Goal: Task Accomplishment & Management: Manage account settings

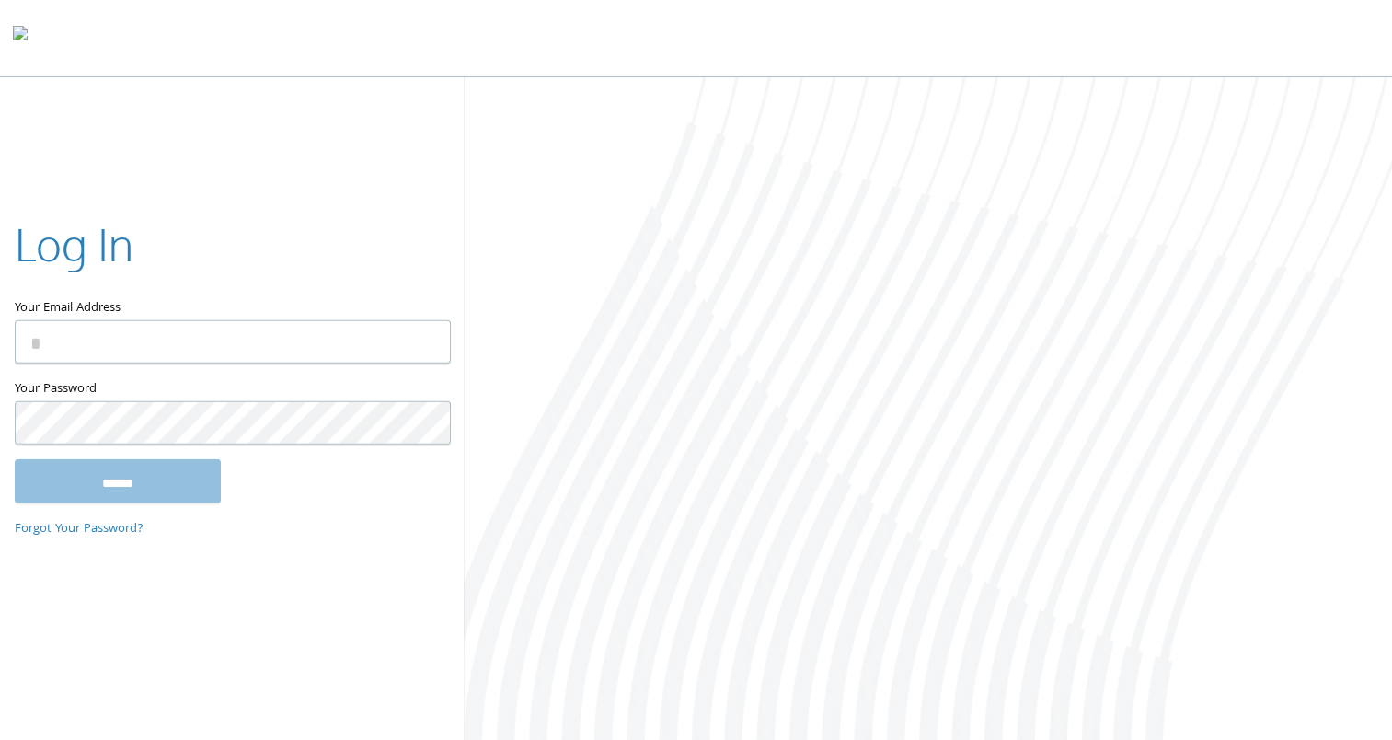
type input "**********"
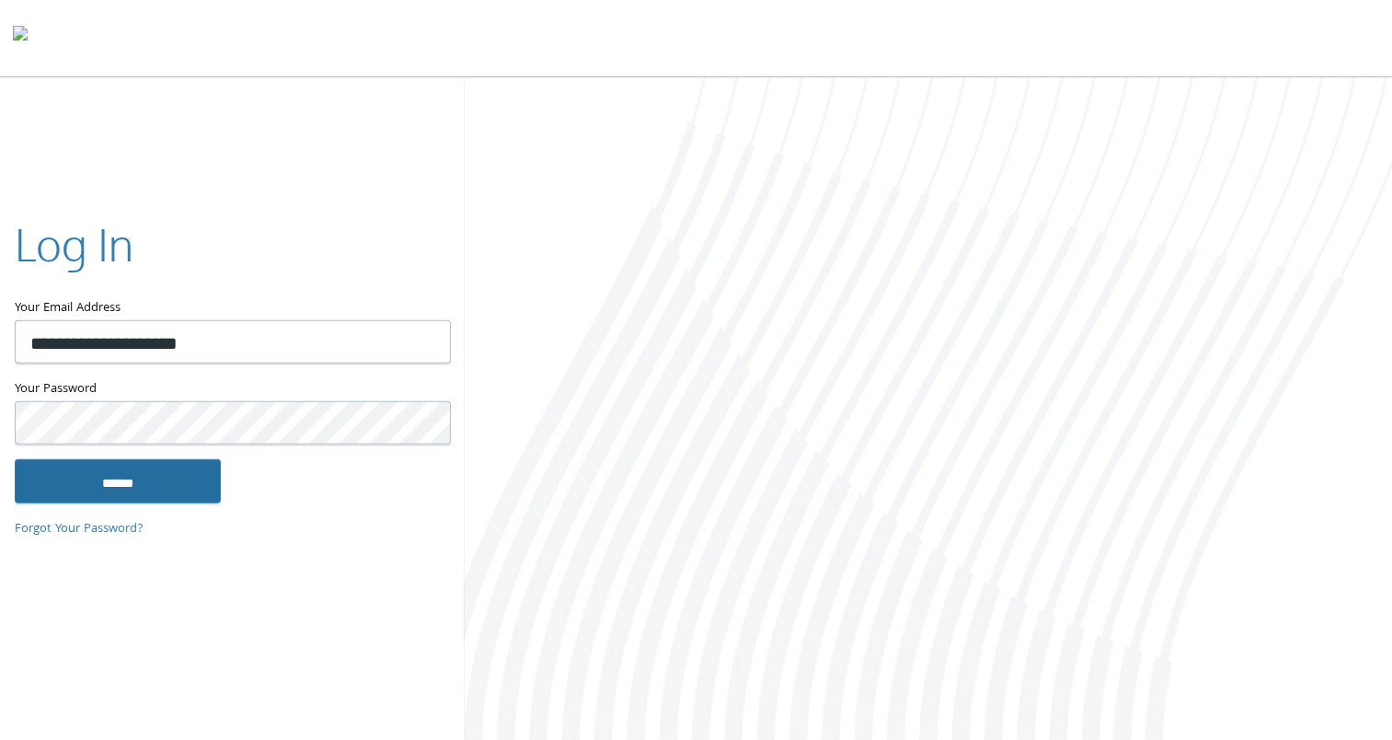
click at [154, 486] on input "******" at bounding box center [118, 480] width 206 height 44
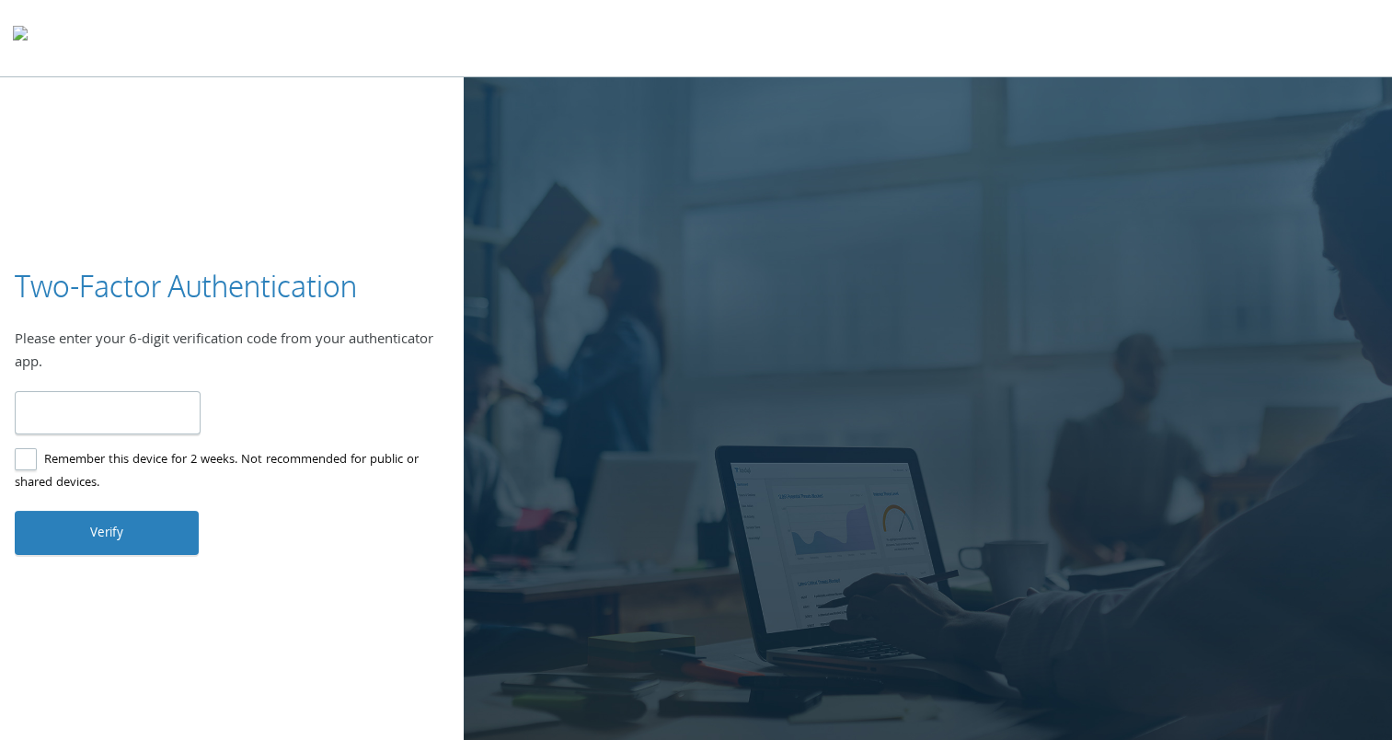
click at [136, 422] on input "number" at bounding box center [108, 412] width 186 height 43
type input "******"
